Goal: Task Accomplishment & Management: Manage account settings

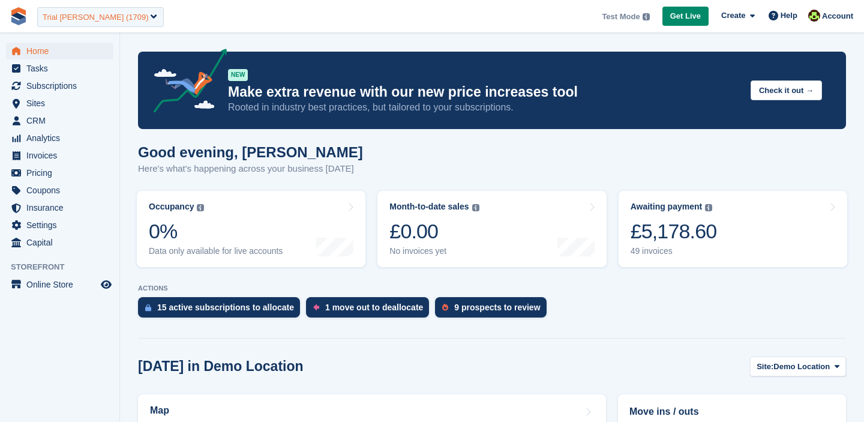
click at [89, 23] on div "Trial Catherine Storage (1709)" at bounding box center [100, 17] width 127 height 20
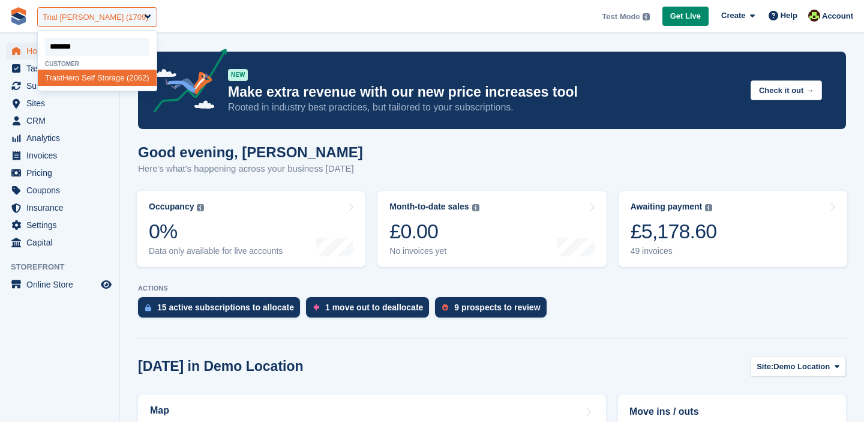
type input "********"
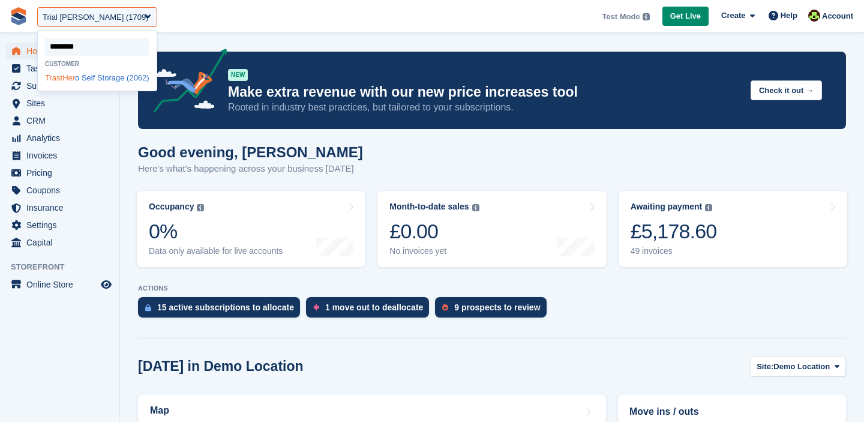
click at [71, 83] on div "TrastHer o Self Storage (2062)" at bounding box center [97, 78] width 119 height 16
select select "****"
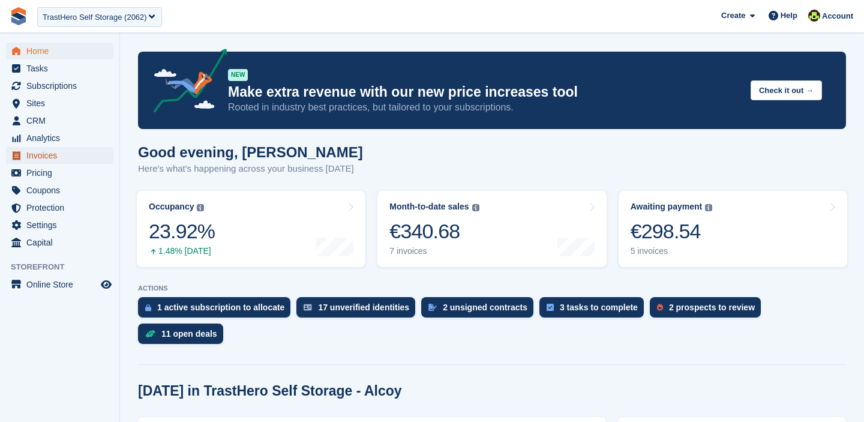
click at [49, 158] on span "Invoices" at bounding box center [62, 155] width 72 height 17
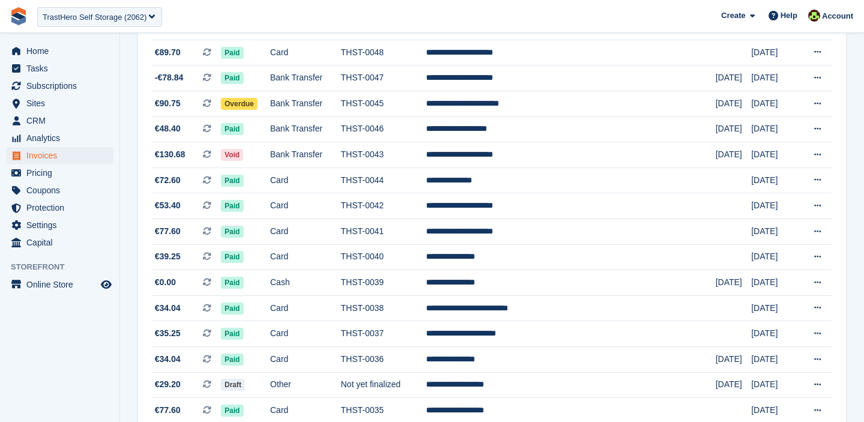
scroll to position [1116, 0]
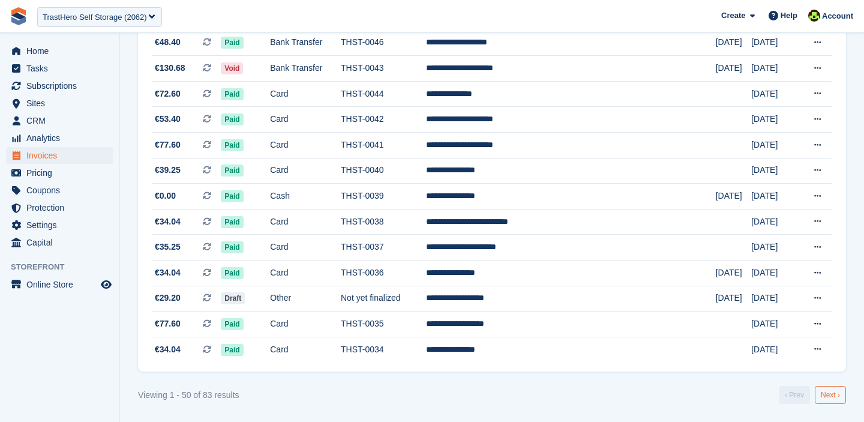
click at [829, 398] on link "Next ›" at bounding box center [829, 395] width 31 height 18
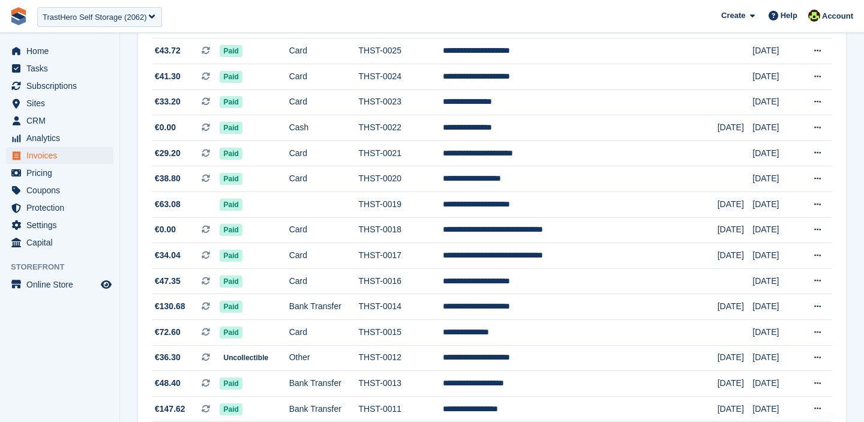
scroll to position [682, 0]
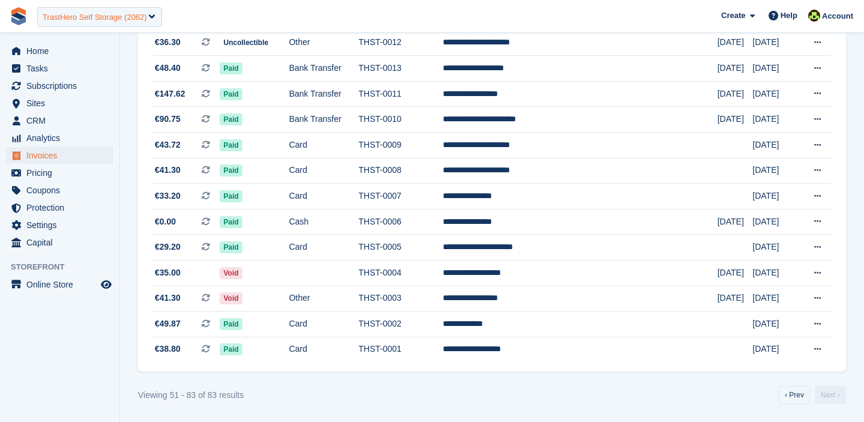
click at [131, 16] on div "TrastHero Self Storage (2062)" at bounding box center [95, 17] width 104 height 12
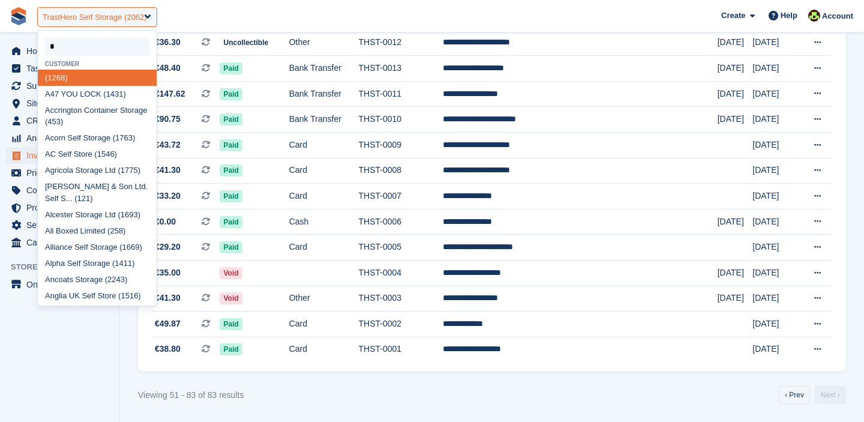
type input "**"
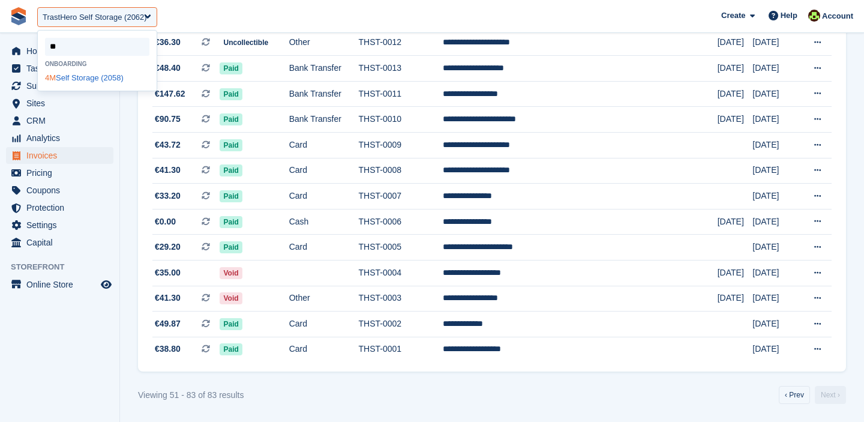
click at [81, 83] on div "4M Self Storage (2058)" at bounding box center [97, 78] width 119 height 16
select select "****"
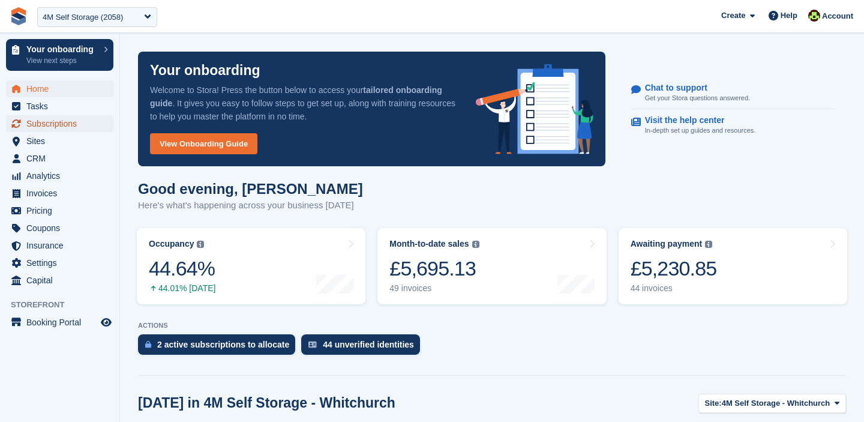
click at [50, 128] on span "Subscriptions" at bounding box center [62, 123] width 72 height 17
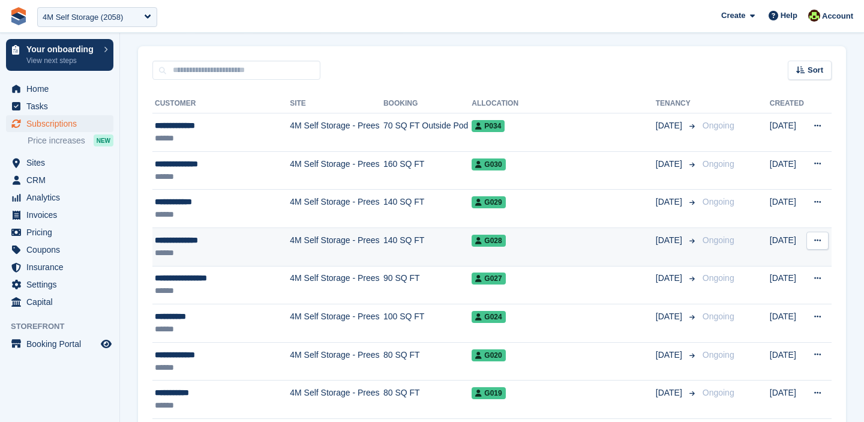
scroll to position [220, 0]
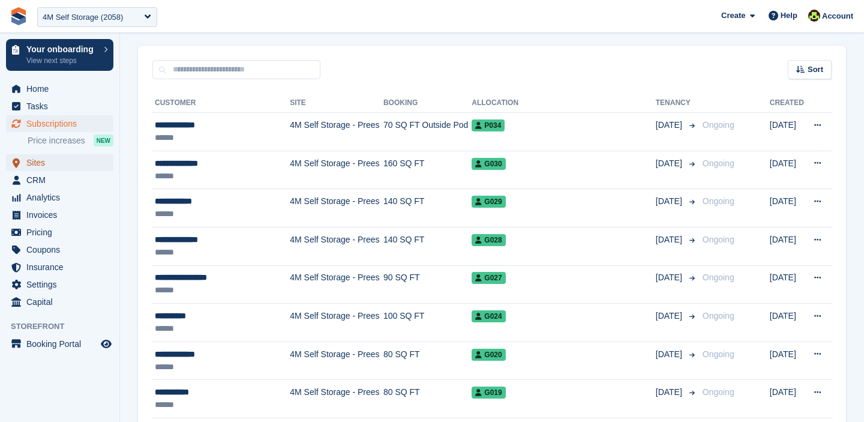
click at [53, 163] on span "Sites" at bounding box center [62, 162] width 72 height 17
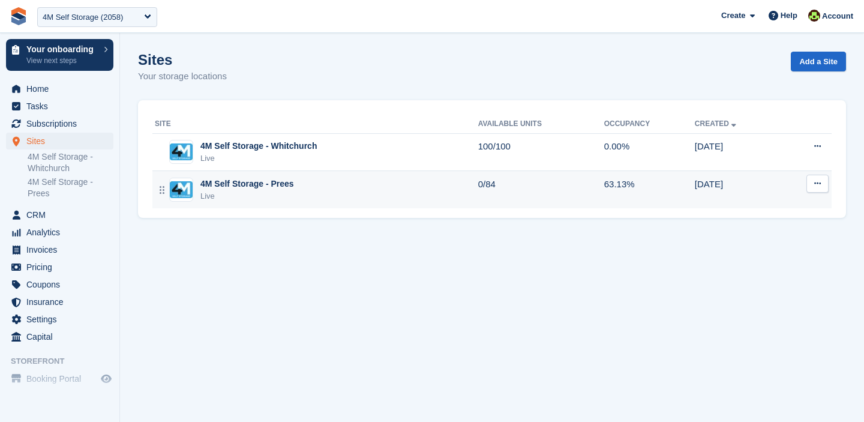
click at [819, 189] on button at bounding box center [817, 184] width 22 height 18
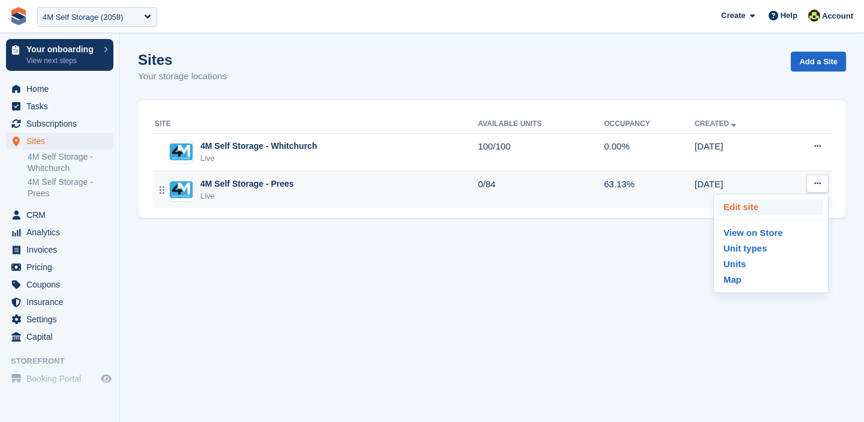
click at [746, 207] on p "Edit site" at bounding box center [770, 207] width 104 height 16
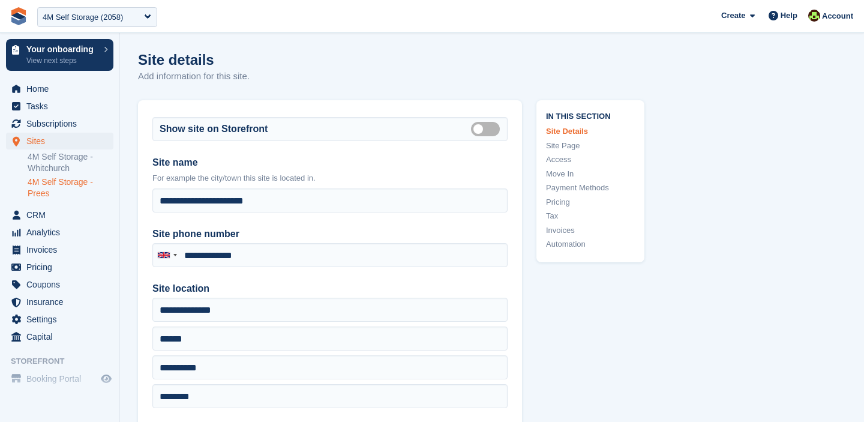
type input "**********"
click at [562, 230] on link "Invoices" at bounding box center [590, 230] width 89 height 12
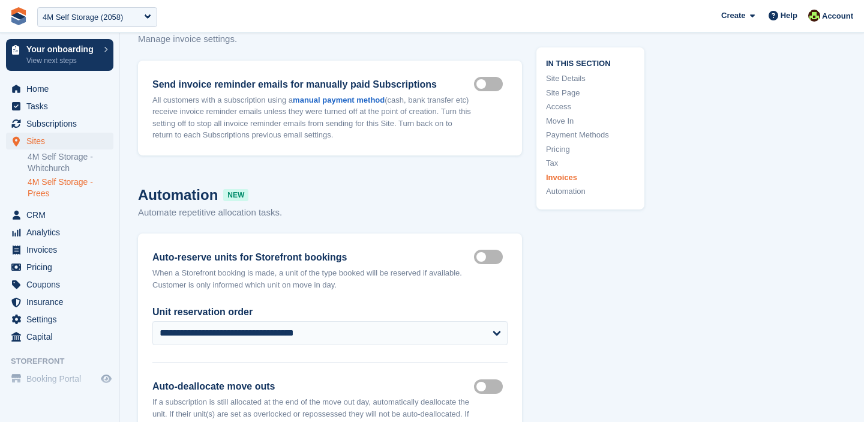
click at [567, 131] on link "Payment Methods" at bounding box center [590, 135] width 89 height 12
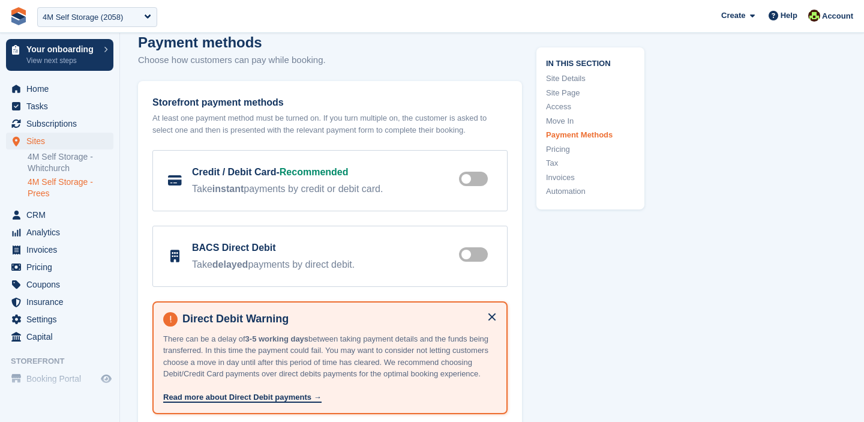
scroll to position [3548, 0]
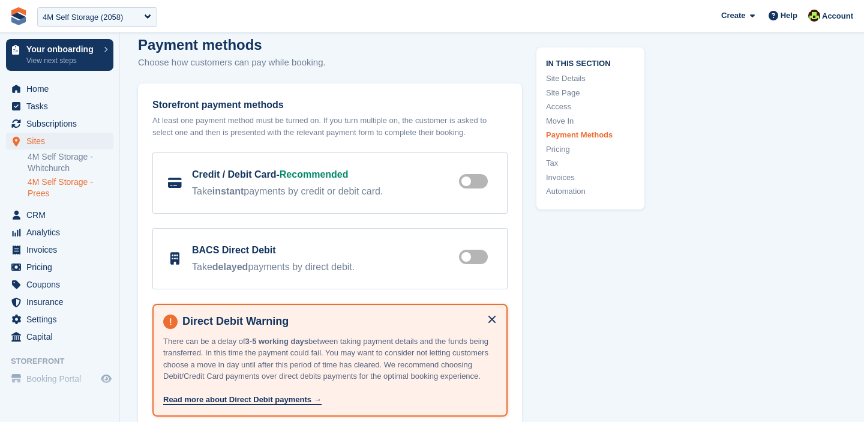
click at [570, 145] on link "Pricing" at bounding box center [590, 149] width 89 height 12
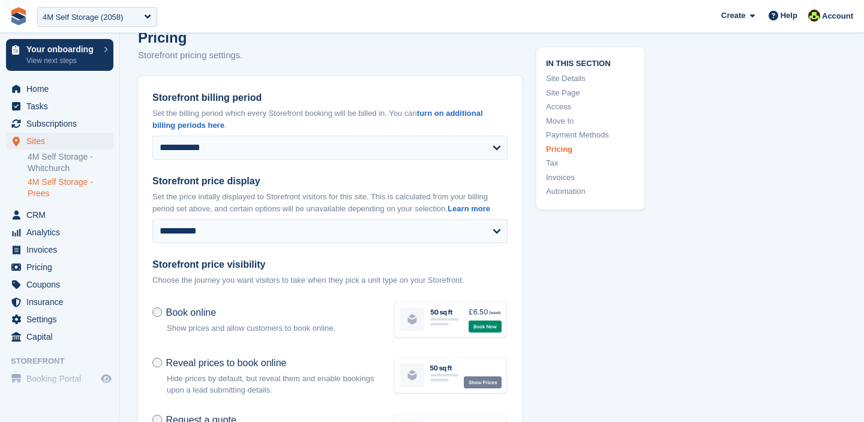
scroll to position [3985, 0]
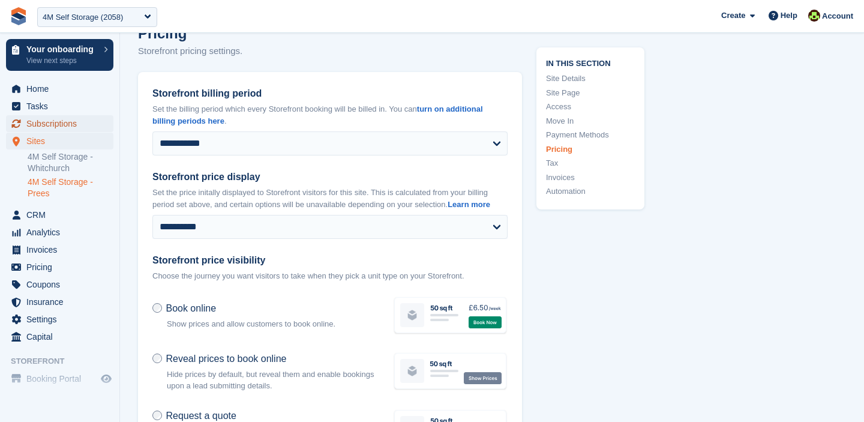
click at [52, 118] on span "Subscriptions" at bounding box center [62, 123] width 72 height 17
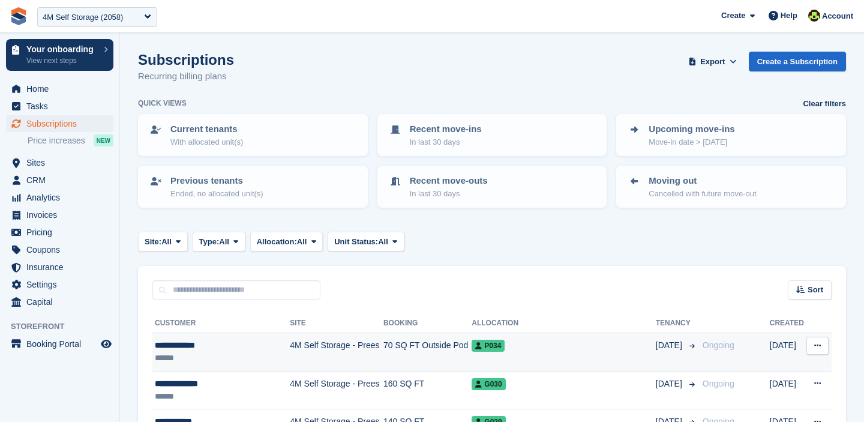
click at [592, 348] on div "P034" at bounding box center [562, 345] width 183 height 13
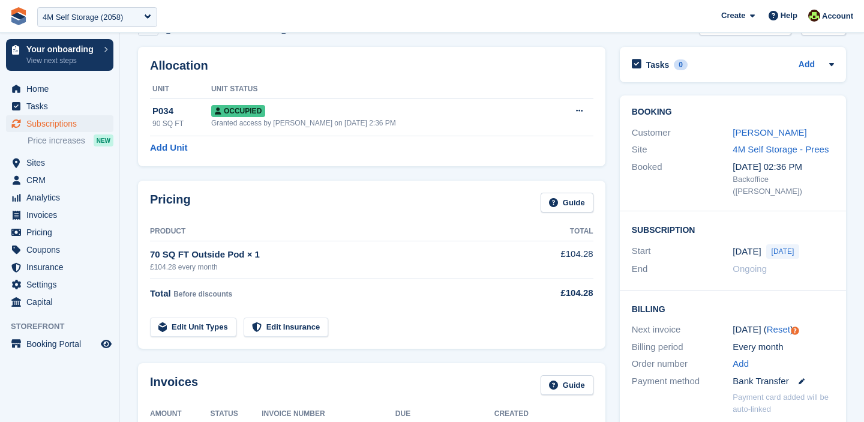
scroll to position [29, 0]
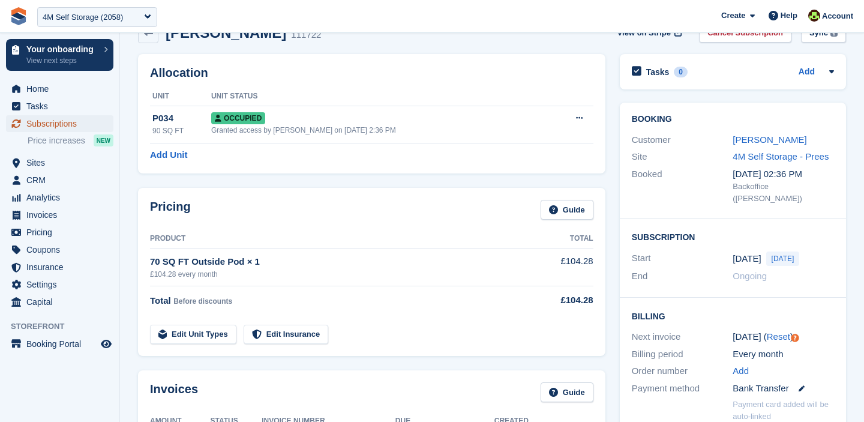
click at [62, 127] on span "Subscriptions" at bounding box center [62, 123] width 72 height 17
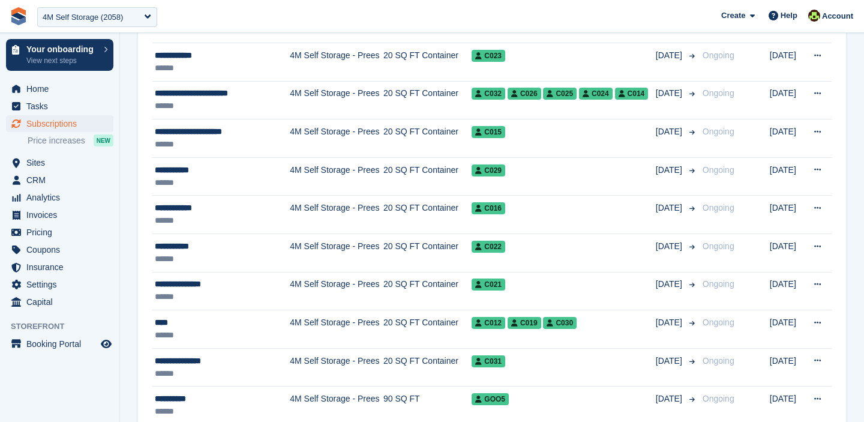
scroll to position [1247, 0]
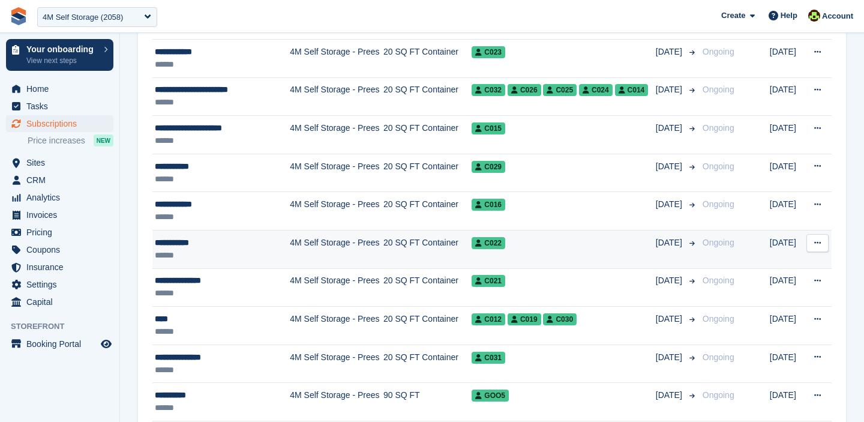
click at [341, 243] on td "4M Self Storage - Prees" at bounding box center [337, 249] width 94 height 38
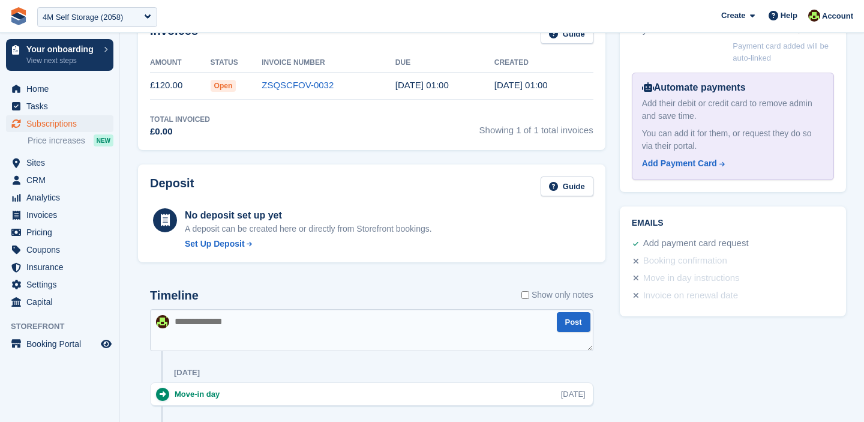
scroll to position [520, 0]
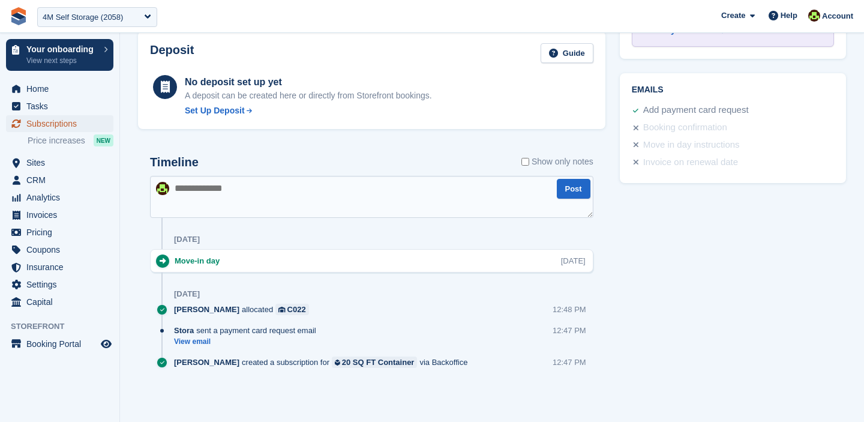
click at [44, 125] on span "Subscriptions" at bounding box center [62, 123] width 72 height 17
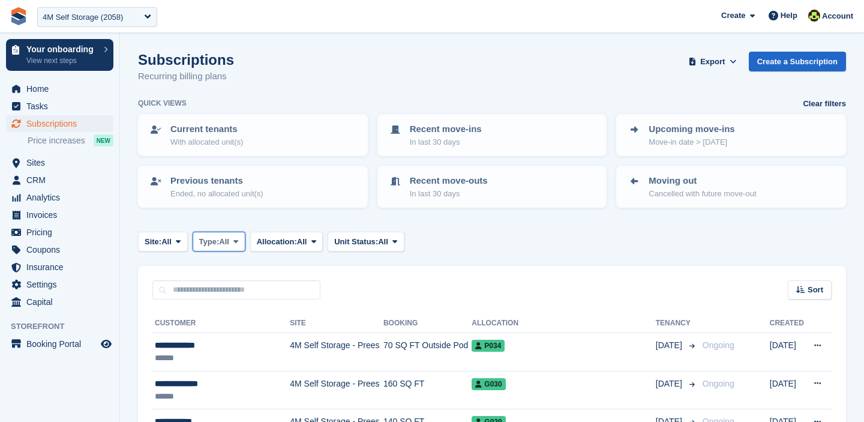
click at [210, 242] on span "Type:" at bounding box center [209, 242] width 20 height 12
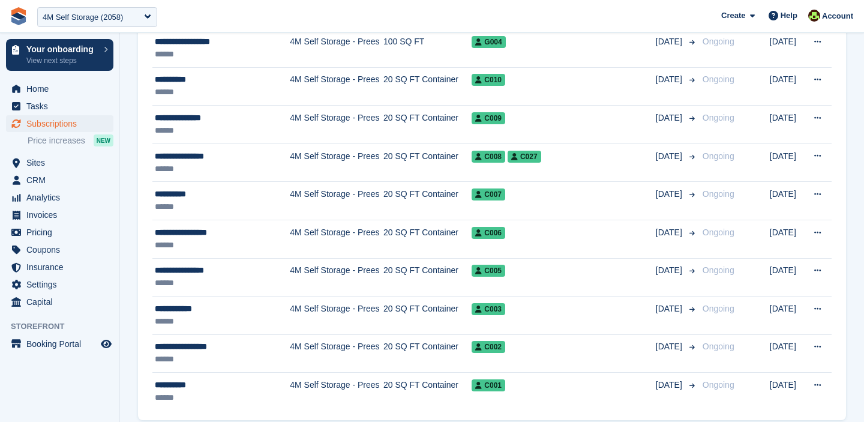
scroll to position [1878, 0]
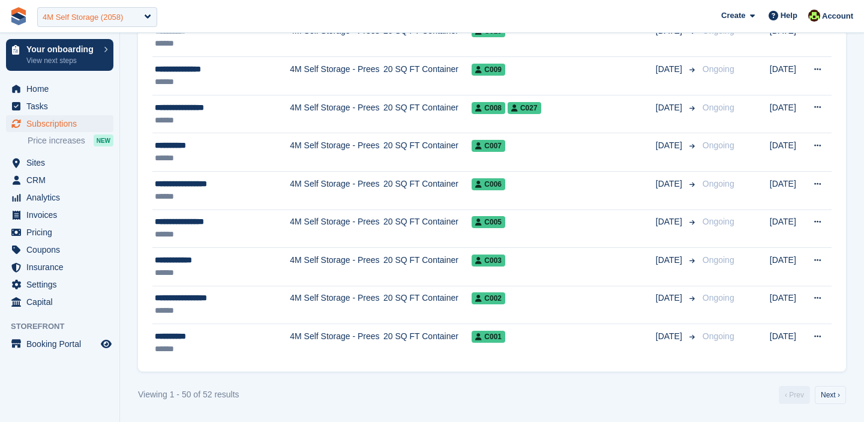
click at [78, 8] on div "4M Self Storage (2058)" at bounding box center [97, 17] width 120 height 20
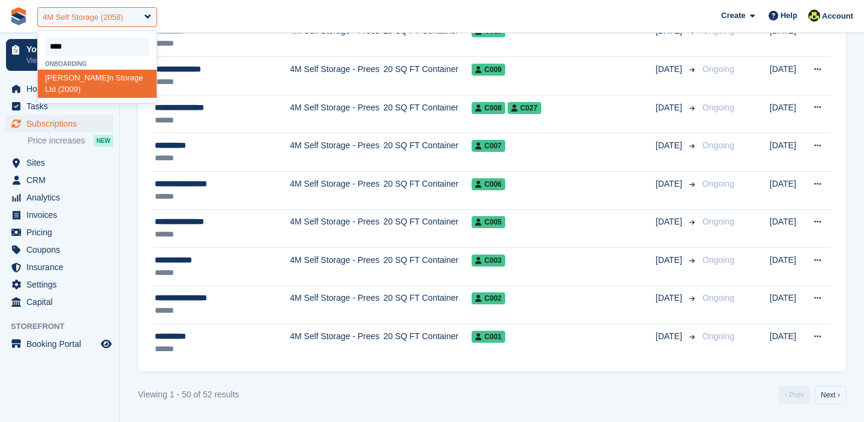
type input "*****"
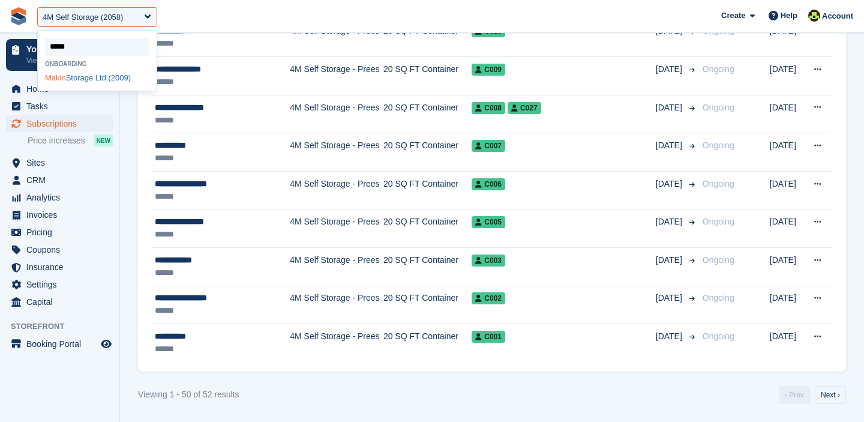
click at [71, 81] on div "Makin Storage Ltd (2009)" at bounding box center [97, 78] width 119 height 16
select select "****"
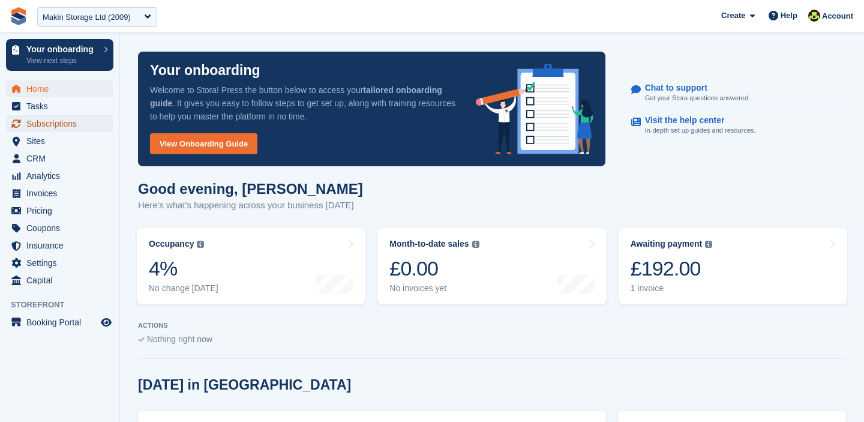
click at [55, 128] on span "Subscriptions" at bounding box center [62, 123] width 72 height 17
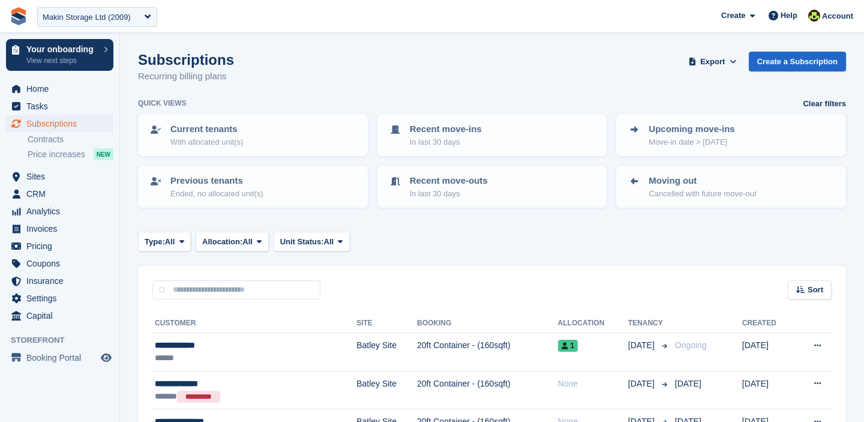
scroll to position [85, 0]
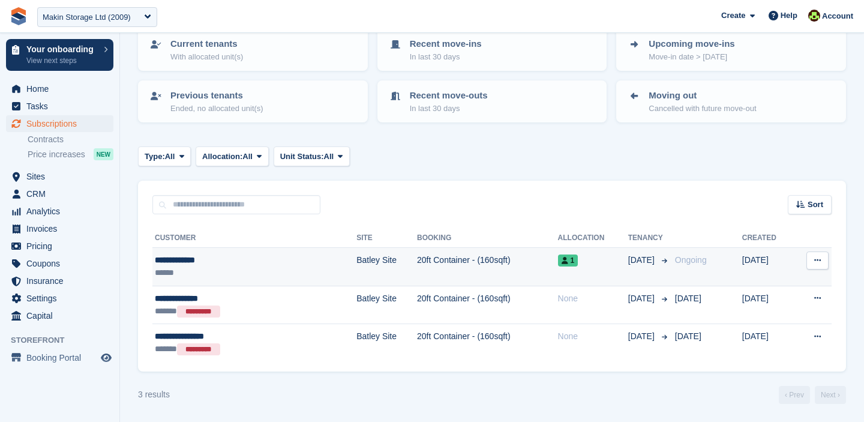
click at [480, 267] on td "20ft Container - (160sqft)" at bounding box center [487, 267] width 141 height 38
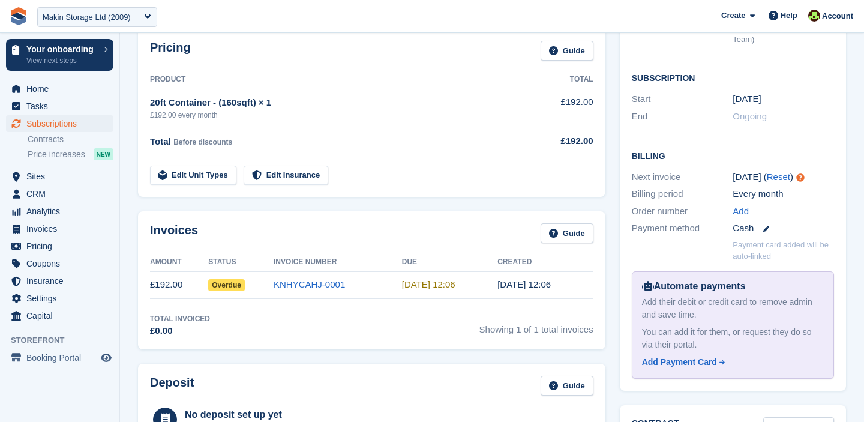
scroll to position [189, 0]
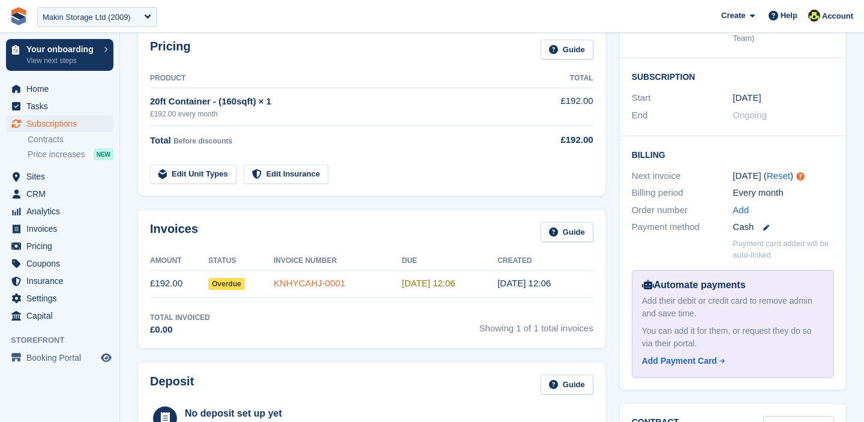
click at [287, 287] on link "KNHYCAHJ-0001" at bounding box center [308, 283] width 71 height 10
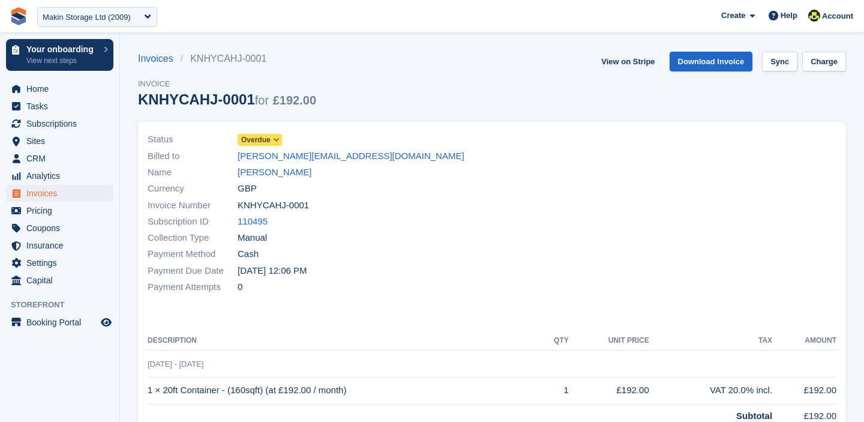
click at [279, 141] on icon at bounding box center [276, 139] width 7 height 7
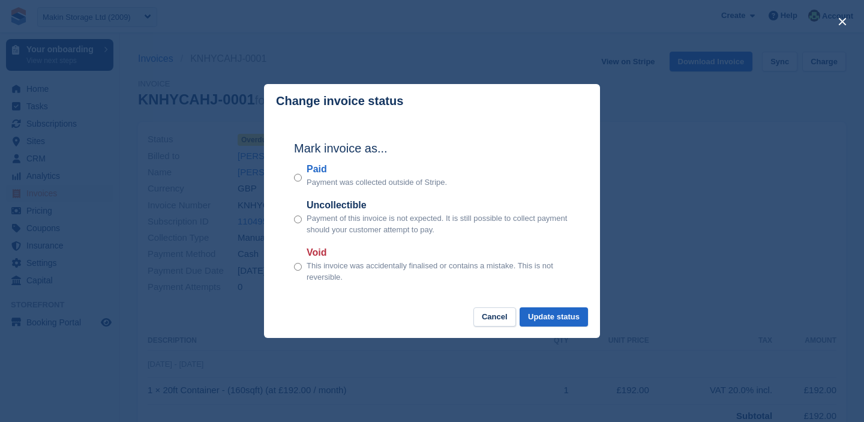
click at [183, 160] on div "close" at bounding box center [432, 211] width 864 height 422
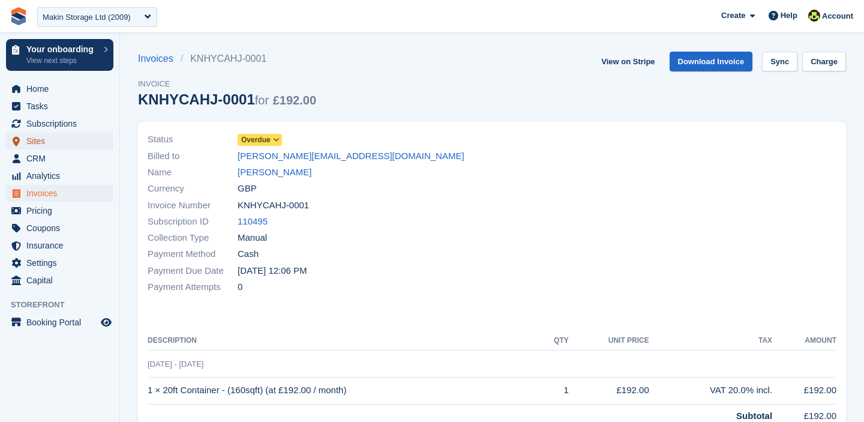
click at [54, 136] on span "Sites" at bounding box center [62, 141] width 72 height 17
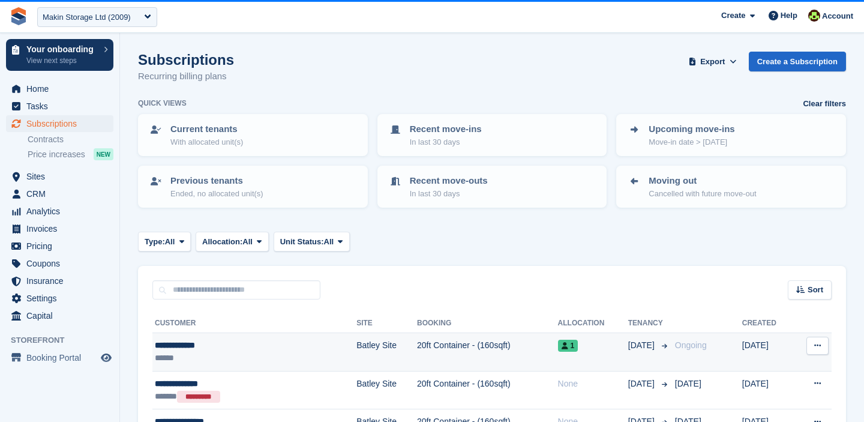
click at [417, 354] on td "20ft Container - (160sqft)" at bounding box center [487, 352] width 141 height 38
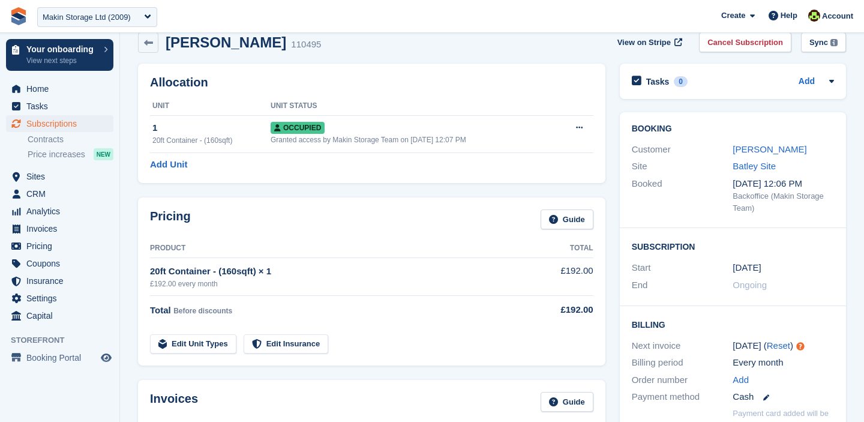
scroll to position [21, 0]
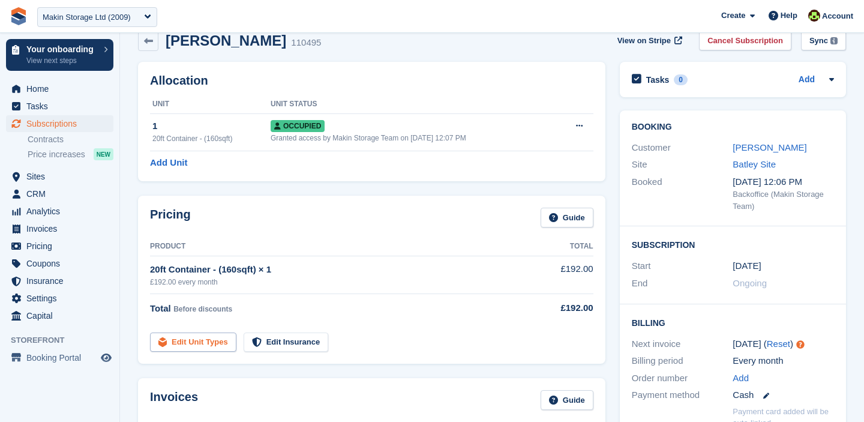
click at [194, 339] on link "Edit Unit Types" at bounding box center [193, 342] width 86 height 20
